Goal: Task Accomplishment & Management: Complete application form

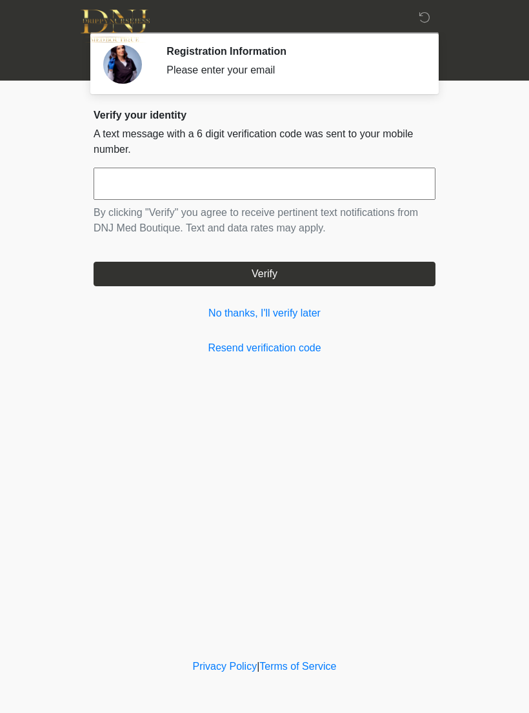
click at [262, 186] on input "text" at bounding box center [265, 184] width 342 height 32
type input "******"
click at [358, 268] on button "Verify" at bounding box center [265, 274] width 342 height 25
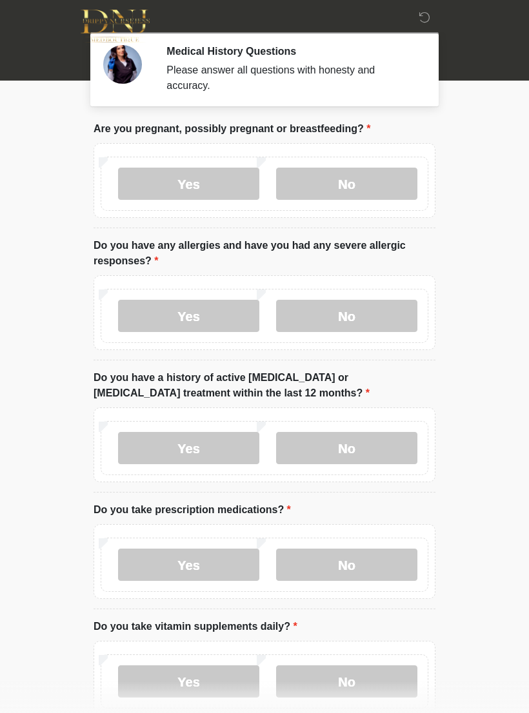
click at [363, 181] on label "No" at bounding box center [346, 184] width 141 height 32
click at [350, 313] on label "No" at bounding box center [346, 316] width 141 height 32
click at [367, 451] on label "No" at bounding box center [346, 448] width 141 height 32
click at [190, 559] on label "Yes" at bounding box center [188, 565] width 141 height 32
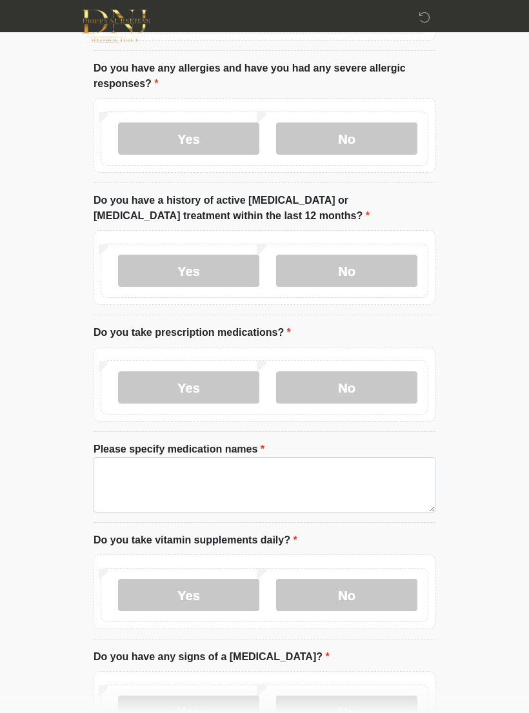
scroll to position [181, 0]
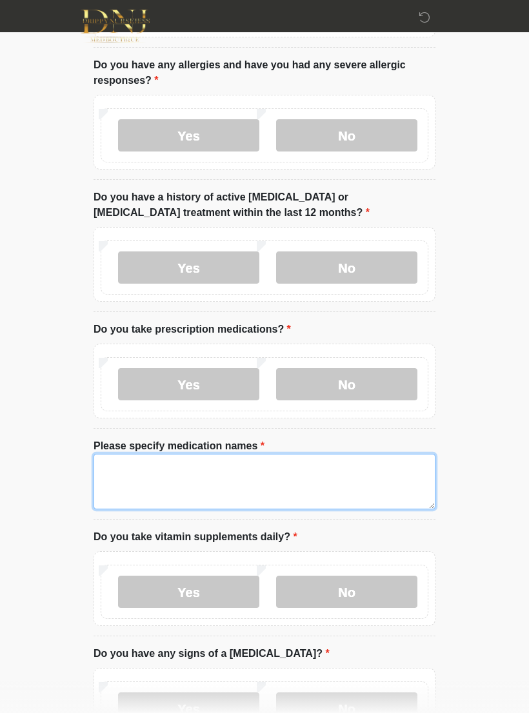
click at [242, 477] on textarea "Please specify medication names" at bounding box center [265, 481] width 342 height 55
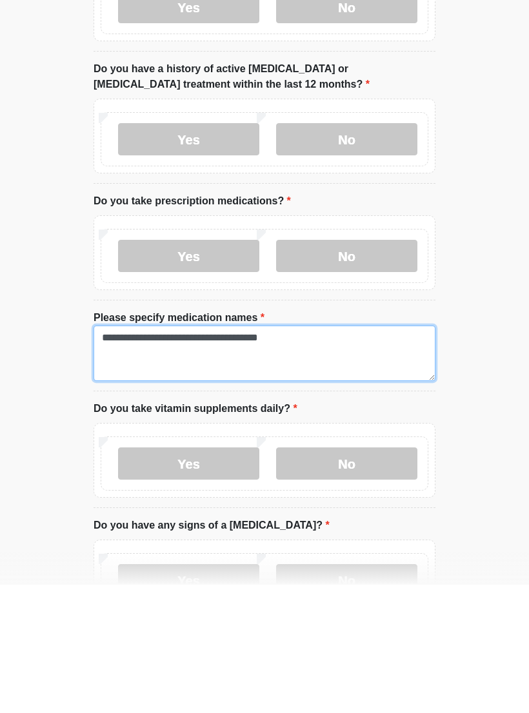
type textarea "**********"
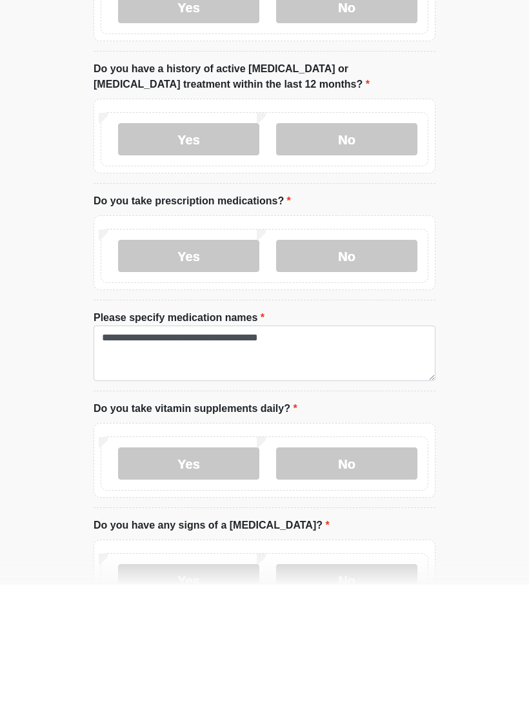
click at [212, 576] on label "Yes" at bounding box center [188, 592] width 141 height 32
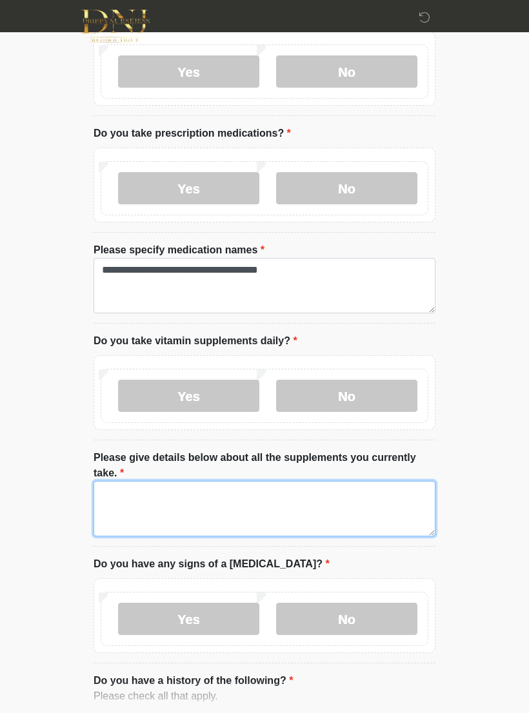
click at [260, 500] on textarea "Please give details below about all the supplements you currently take." at bounding box center [265, 508] width 342 height 55
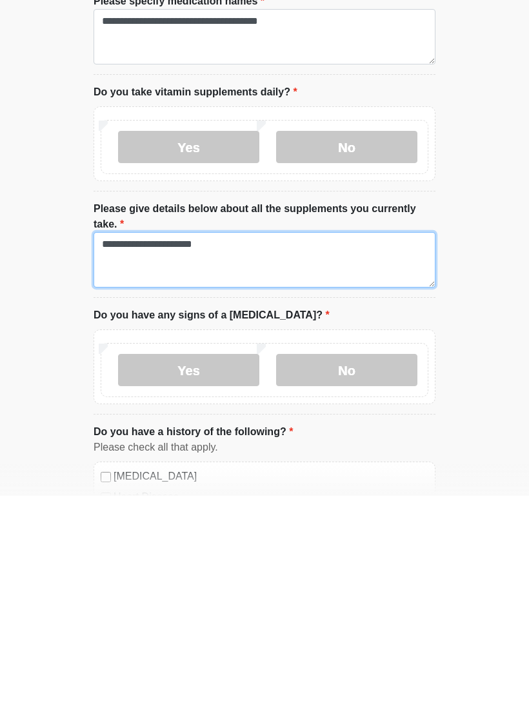
type textarea "**********"
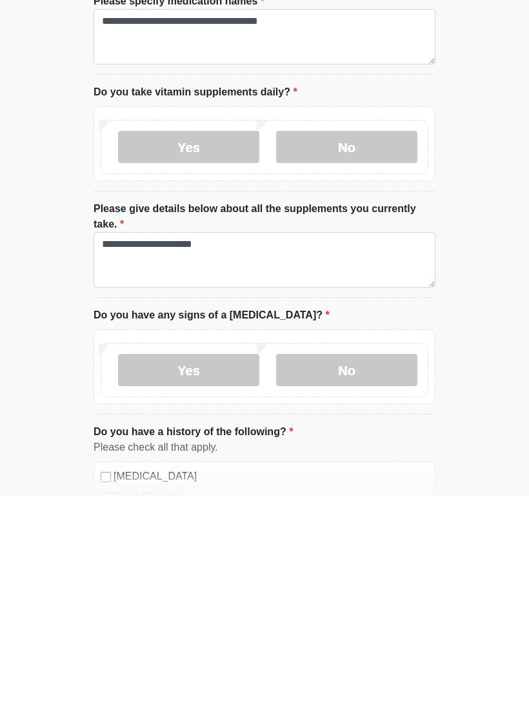
click at [384, 572] on label "No" at bounding box center [346, 588] width 141 height 32
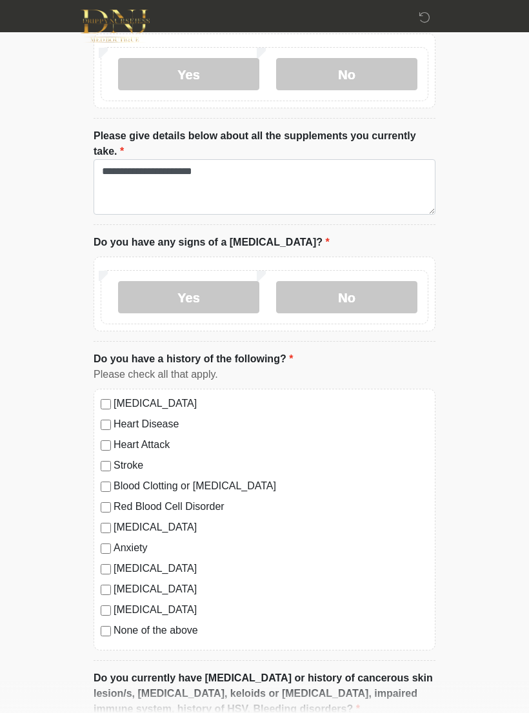
scroll to position [702, 0]
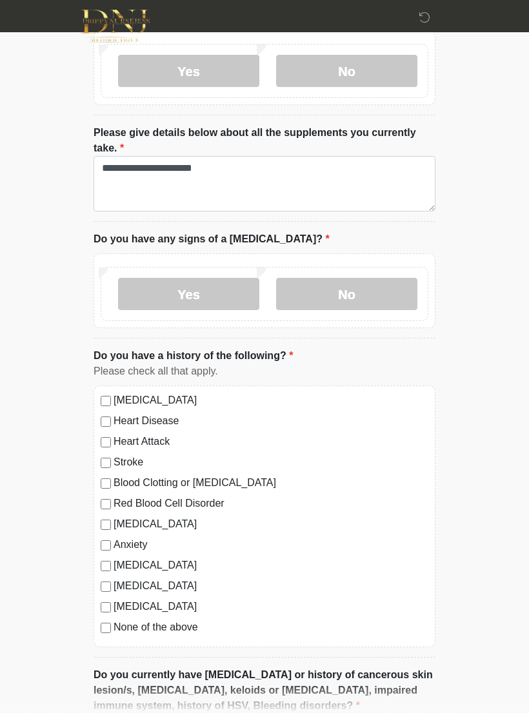
click at [180, 401] on label "High Blood Pressure" at bounding box center [271, 400] width 315 height 15
click at [223, 484] on label "Blood Clotting or Bleeding Disorder" at bounding box center [271, 482] width 315 height 15
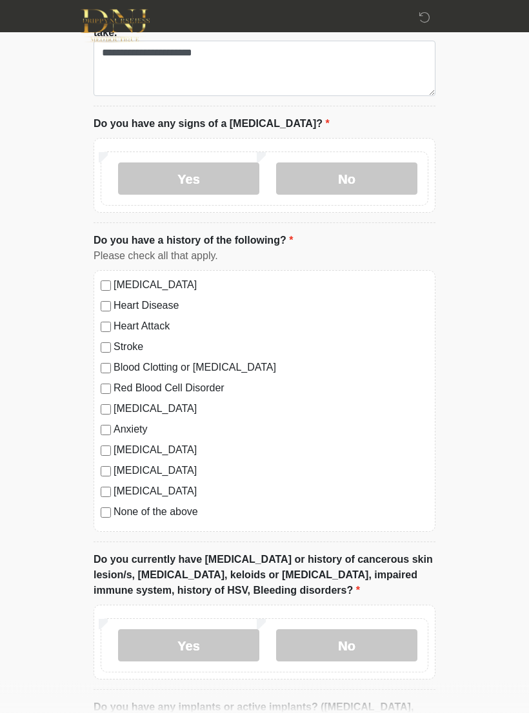
scroll to position [817, 0]
click at [118, 423] on label "Anxiety" at bounding box center [271, 429] width 315 height 15
click at [117, 423] on label "Anxiety" at bounding box center [271, 429] width 315 height 15
click at [98, 426] on div "High Blood Pressure Heart Disease Heart Attack Stroke Blood Clotting or Bleedin…" at bounding box center [265, 401] width 342 height 262
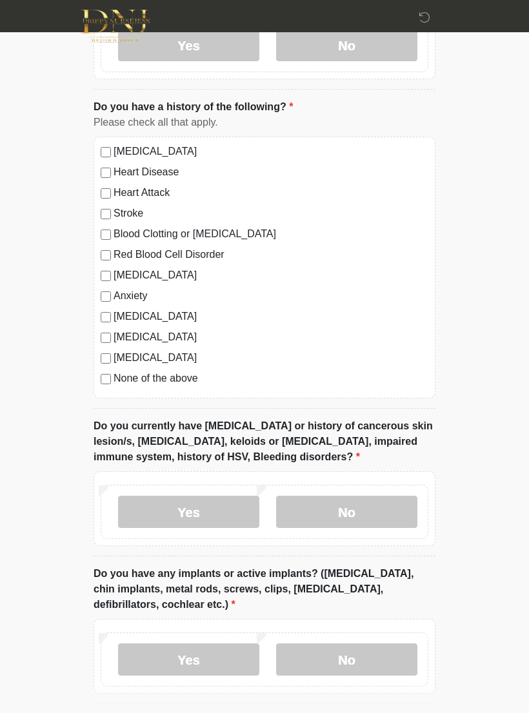
scroll to position [952, 0]
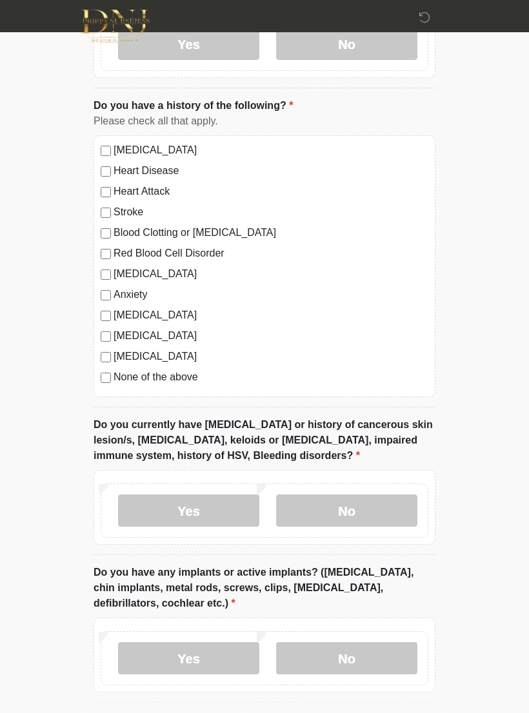
click at [389, 504] on label "No" at bounding box center [346, 511] width 141 height 32
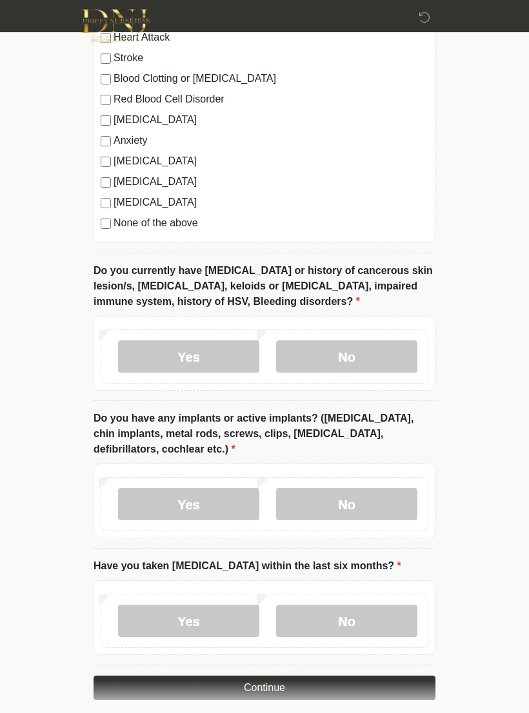
scroll to position [1106, 0]
click at [373, 493] on label "No" at bounding box center [346, 504] width 141 height 32
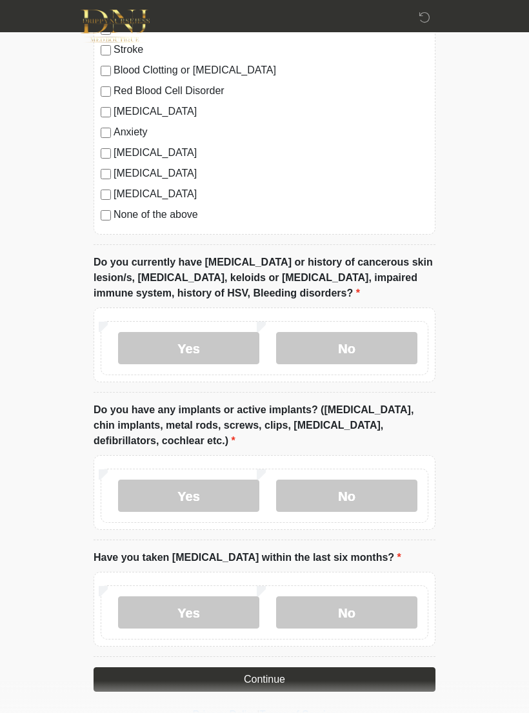
scroll to position [1139, 0]
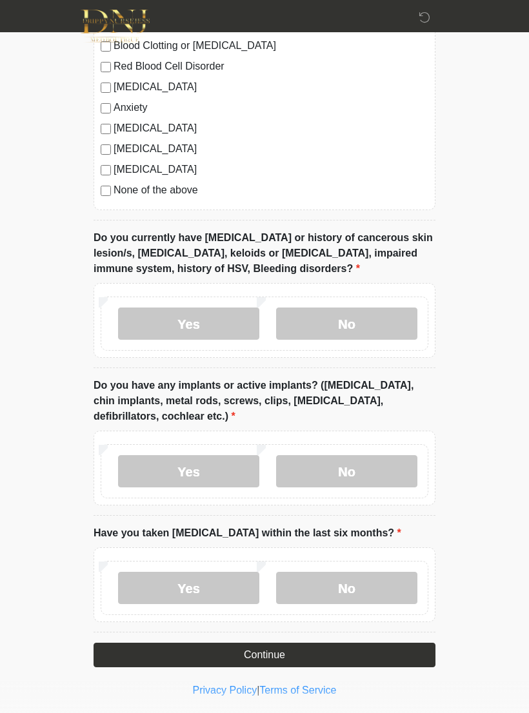
click at [377, 591] on label "No" at bounding box center [346, 588] width 141 height 32
click at [383, 651] on button "Continue" at bounding box center [265, 655] width 342 height 25
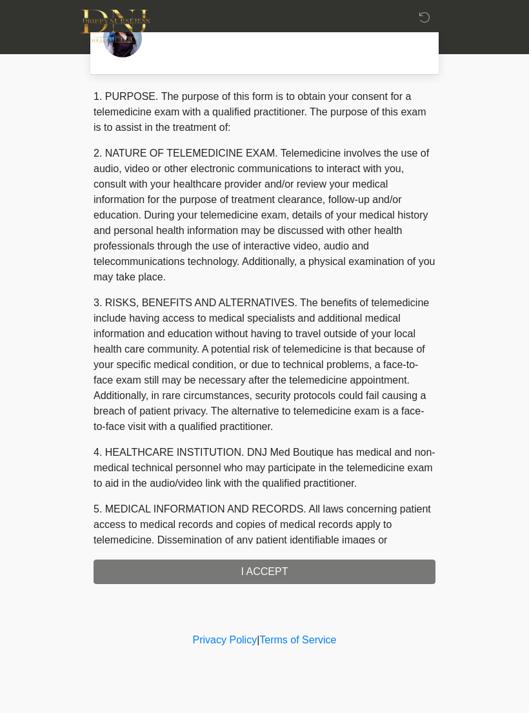
scroll to position [0, 0]
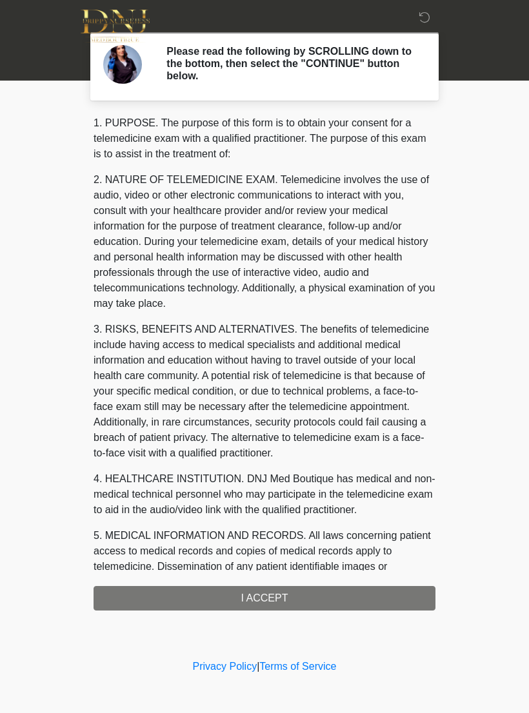
click at [383, 595] on div "1. PURPOSE. The purpose of this form is to obtain your consent for a telemedici…" at bounding box center [265, 362] width 342 height 495
click at [286, 596] on div "1. PURPOSE. The purpose of this form is to obtain your consent for a telemedici…" at bounding box center [265, 362] width 342 height 495
click at [277, 602] on div "1. PURPOSE. The purpose of this form is to obtain your consent for a telemedici…" at bounding box center [265, 362] width 342 height 495
click at [283, 602] on div "1. PURPOSE. The purpose of this form is to obtain your consent for a telemedici…" at bounding box center [265, 362] width 342 height 495
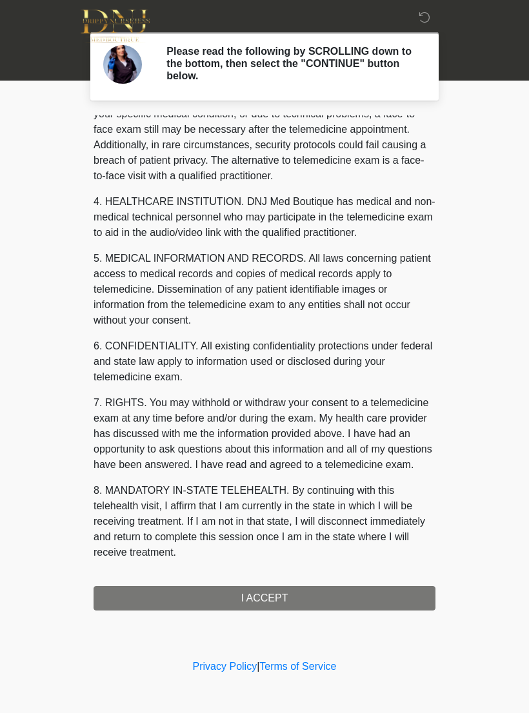
scroll to position [293, 0]
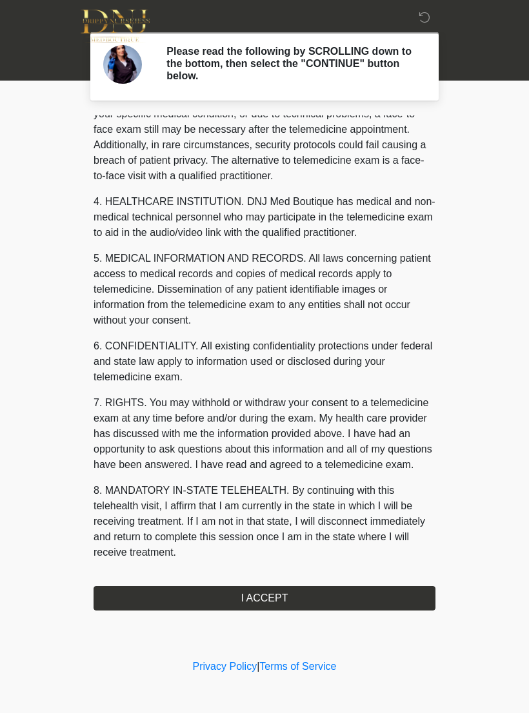
click at [194, 599] on button "I ACCEPT" at bounding box center [265, 598] width 342 height 25
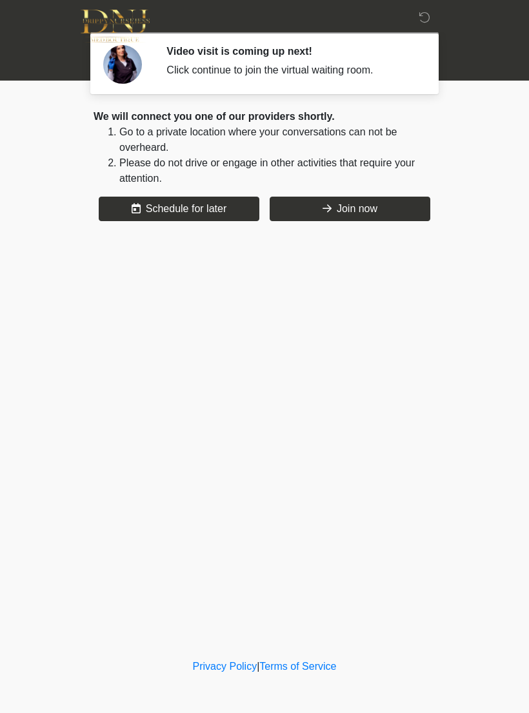
click at [365, 212] on button "Join now" at bounding box center [350, 209] width 161 height 25
